Goal: Find specific page/section: Find specific page/section

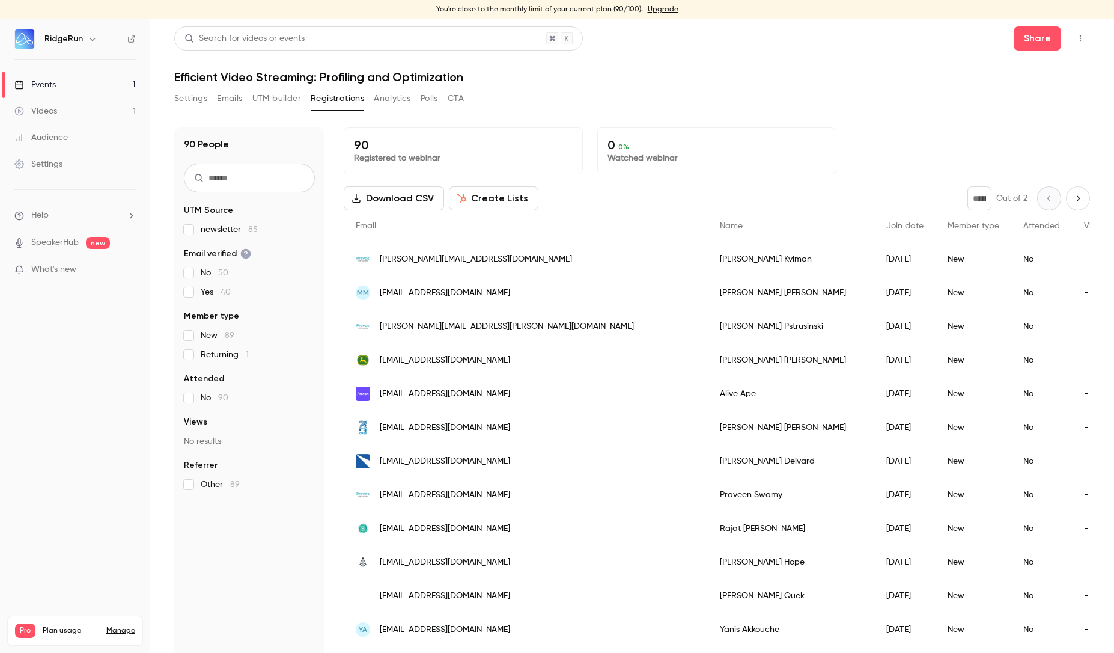
scroll to position [14, 0]
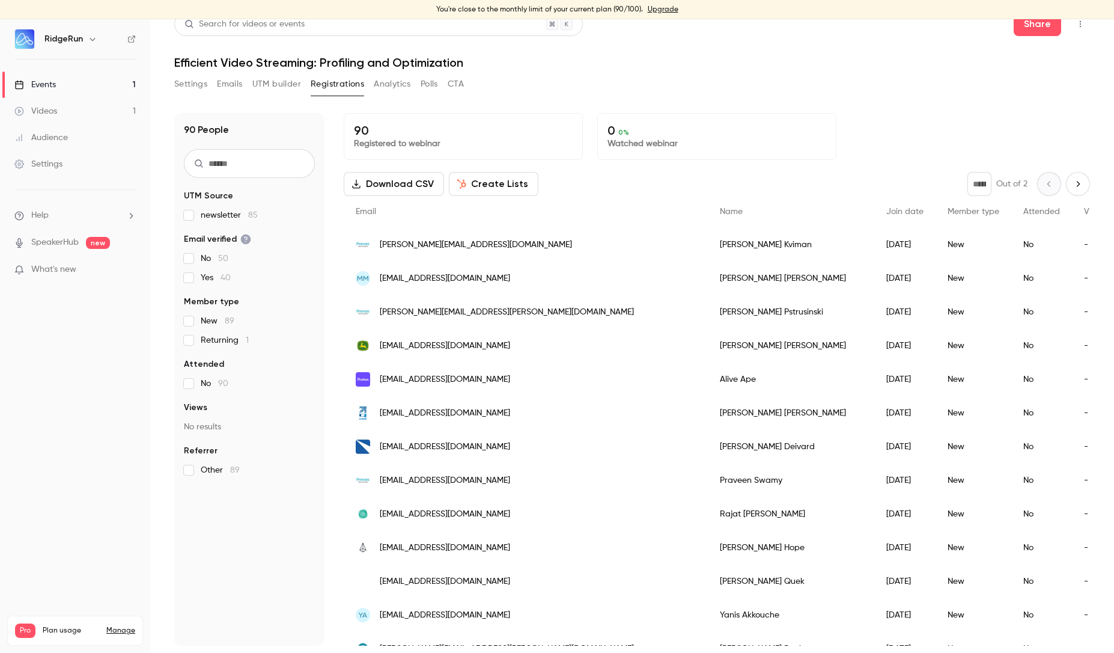
click at [195, 84] on button "Settings" at bounding box center [190, 84] width 33 height 19
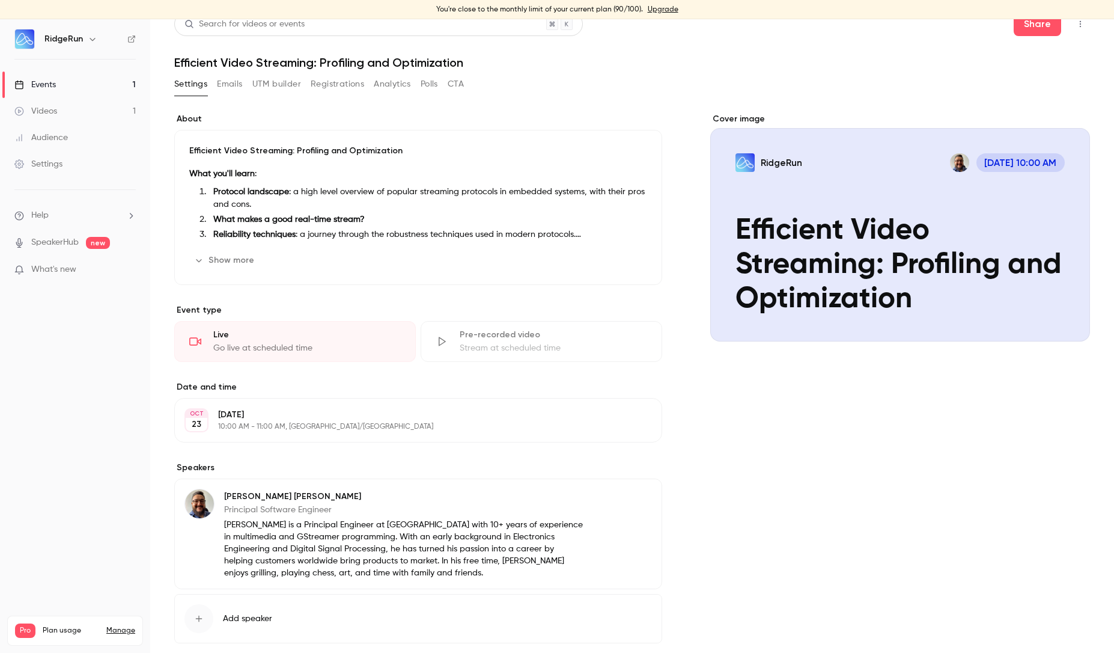
click at [343, 88] on button "Registrations" at bounding box center [337, 84] width 53 height 19
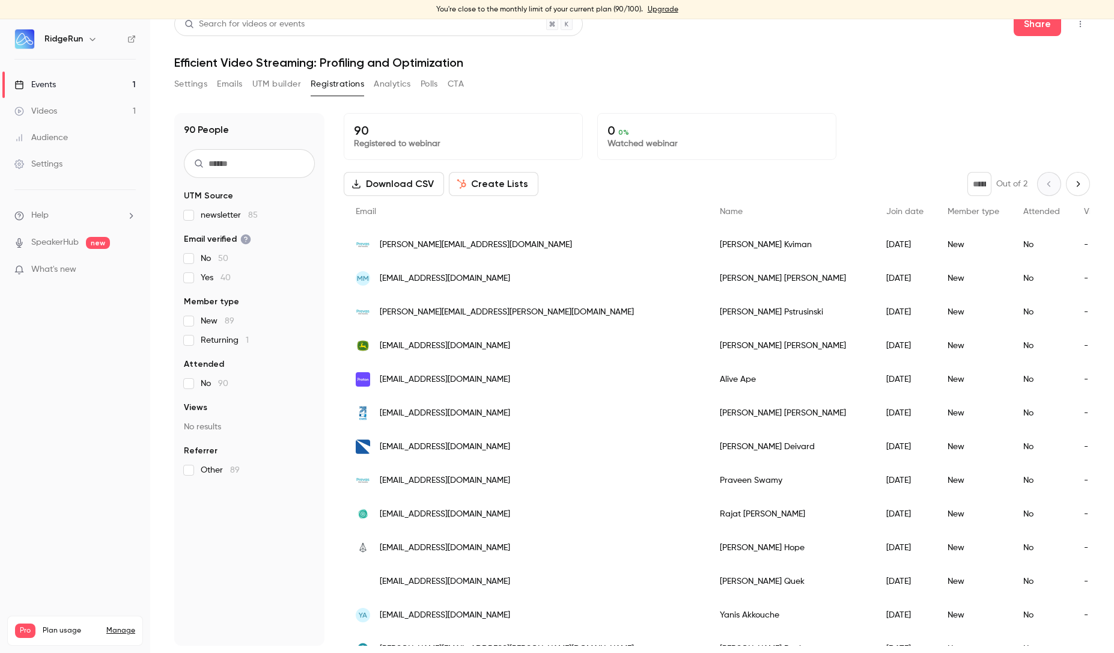
click at [122, 626] on link "Manage" at bounding box center [120, 631] width 29 height 10
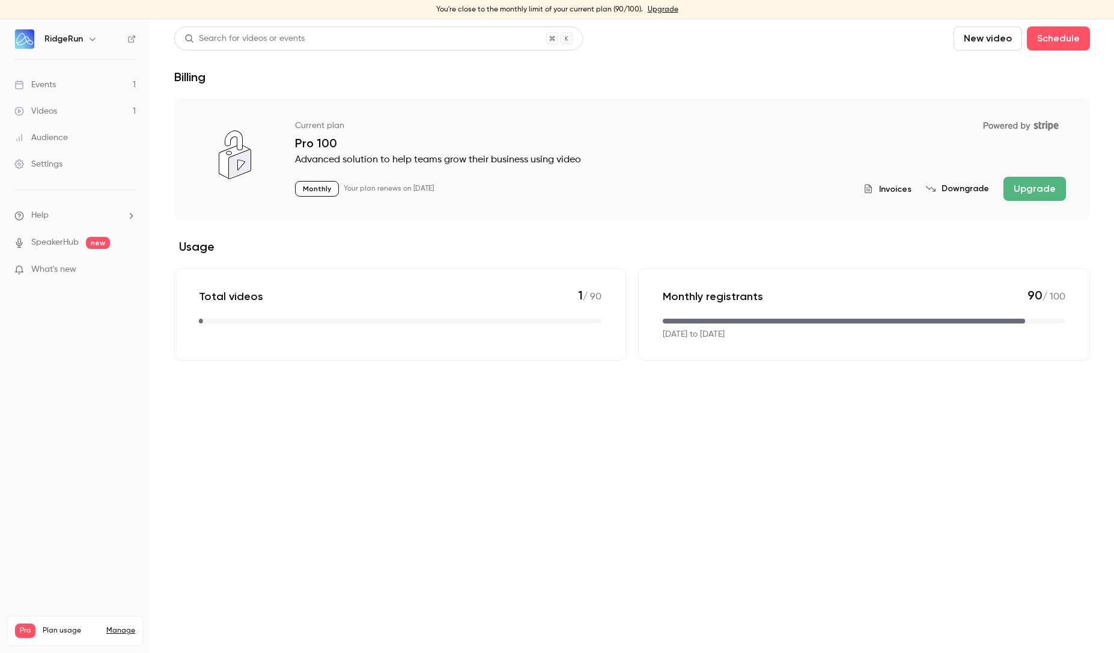
click at [1036, 188] on button "Upgrade" at bounding box center [1035, 189] width 63 height 24
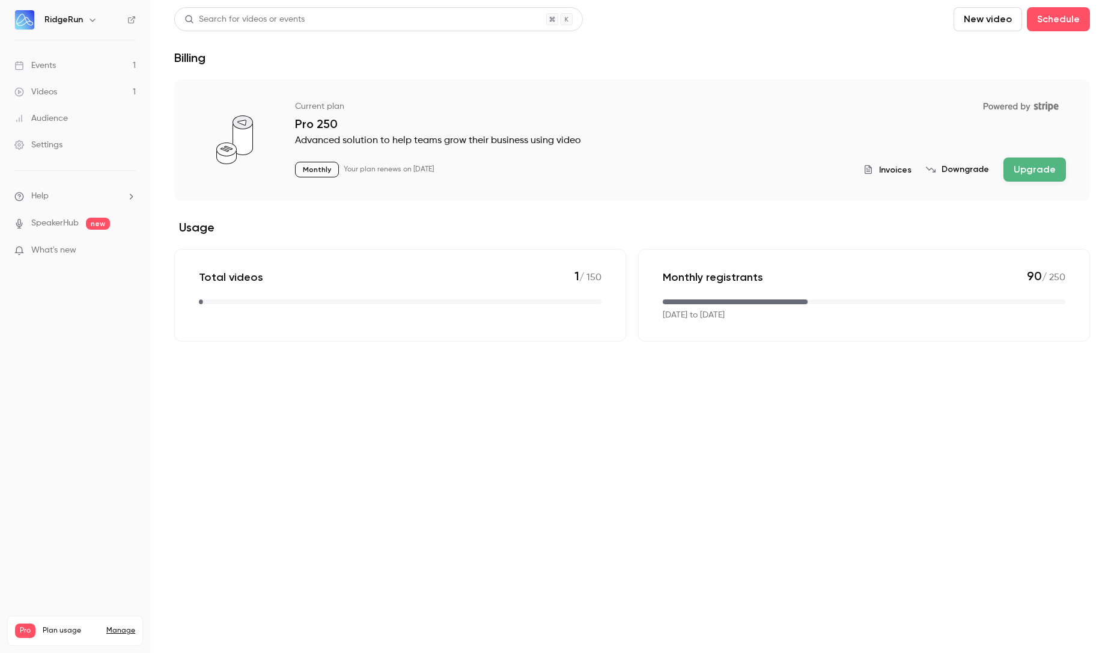
click at [86, 70] on link "Events 1" at bounding box center [75, 65] width 150 height 26
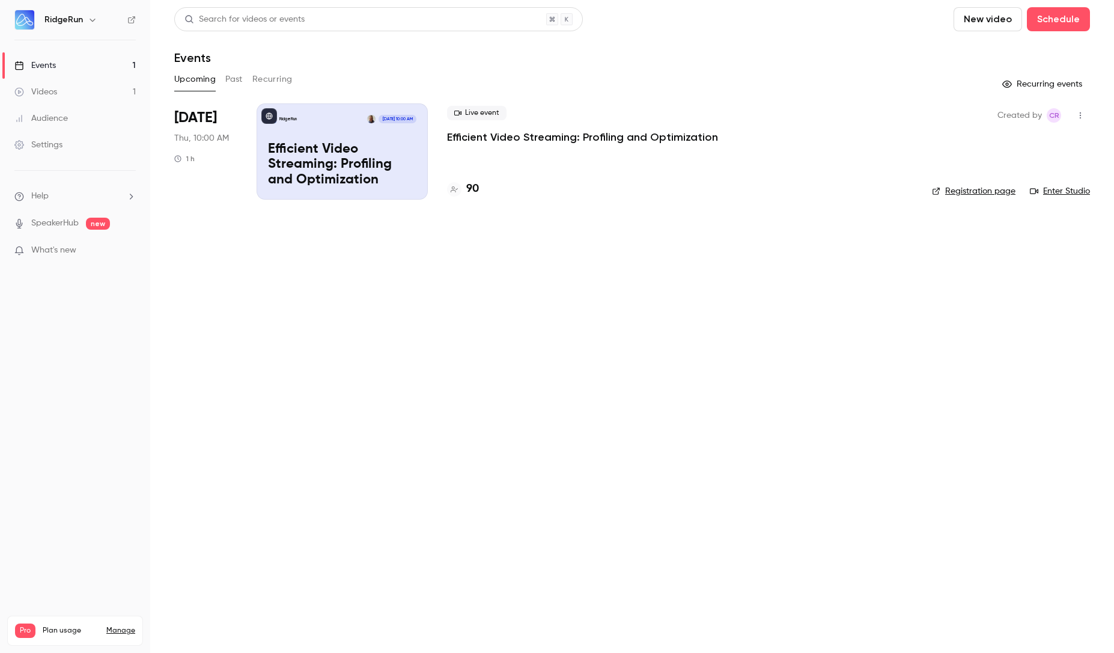
click at [540, 145] on div "Live event Efficient Video Streaming: Profiling and Optimization 90" at bounding box center [680, 151] width 466 height 96
click at [346, 138] on div "RidgeRun [DATE] 10:00 AM Efficient Video Streaming: Profiling and Optimization" at bounding box center [342, 151] width 171 height 96
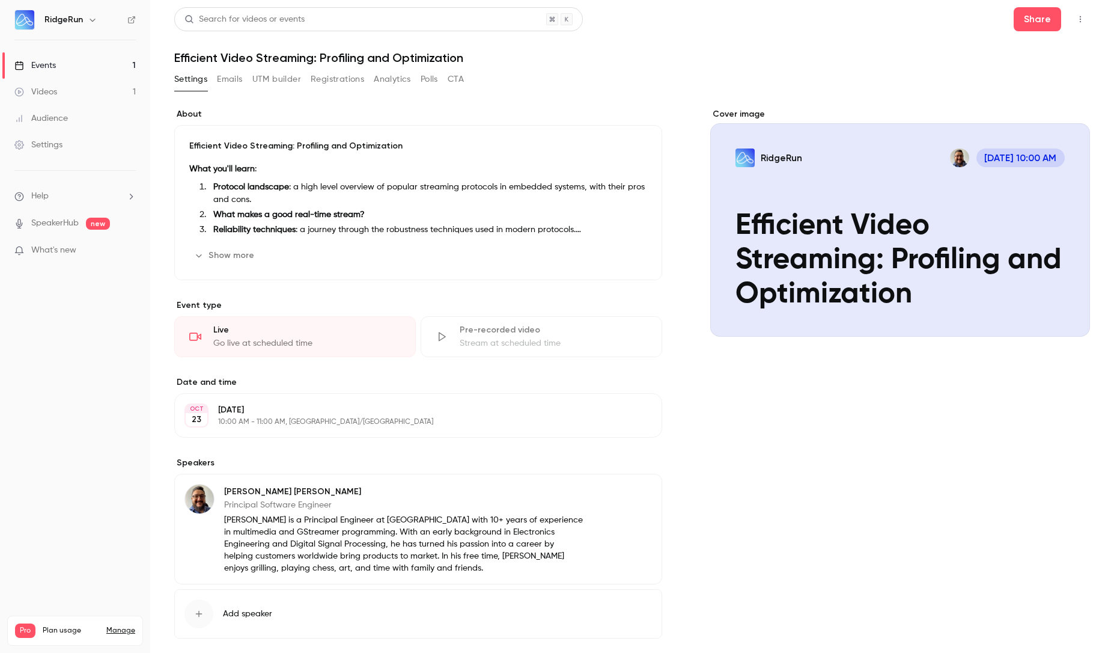
click at [344, 81] on button "Registrations" at bounding box center [337, 79] width 53 height 19
